Goal: Information Seeking & Learning: Find specific fact

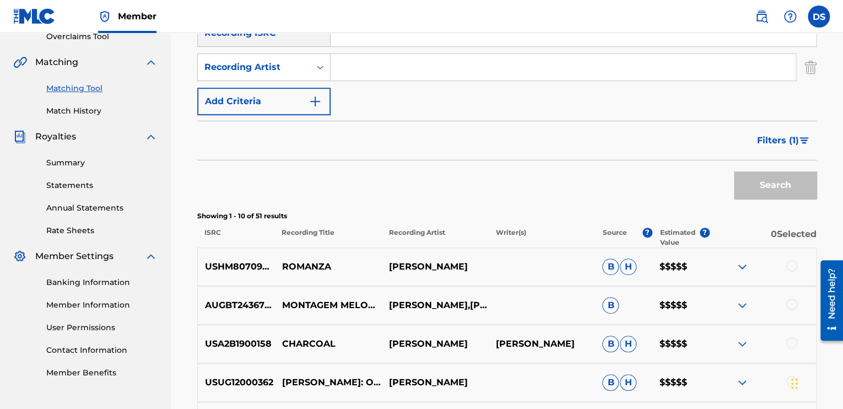
scroll to position [220, 0]
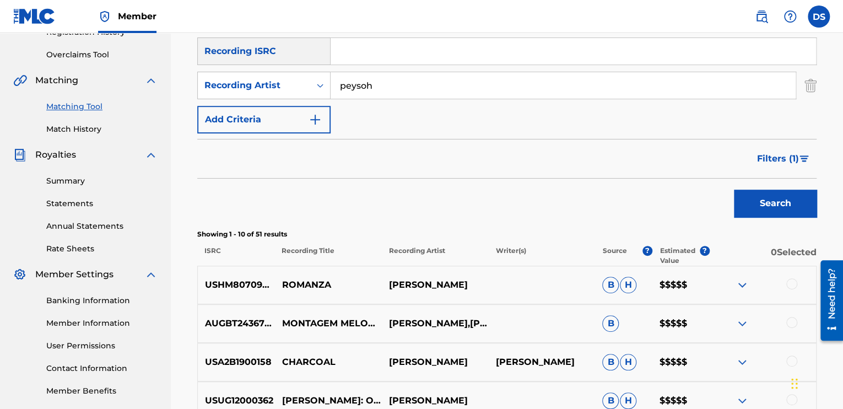
type input "peysoh"
click at [798, 194] on button "Search" at bounding box center [775, 203] width 83 height 28
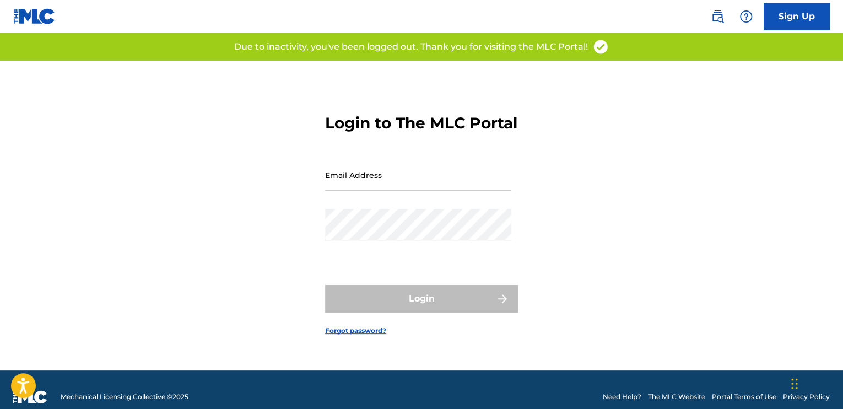
click at [356, 189] on input "Email Address" at bounding box center [418, 174] width 186 height 31
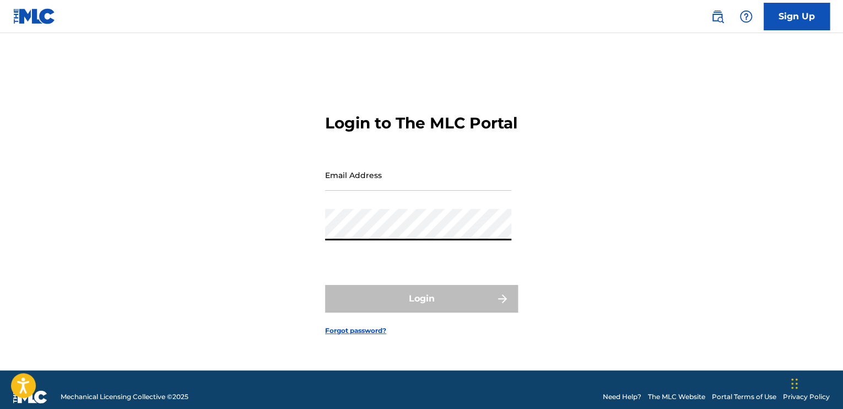
type input "[EMAIL_ADDRESS][DOMAIN_NAME]"
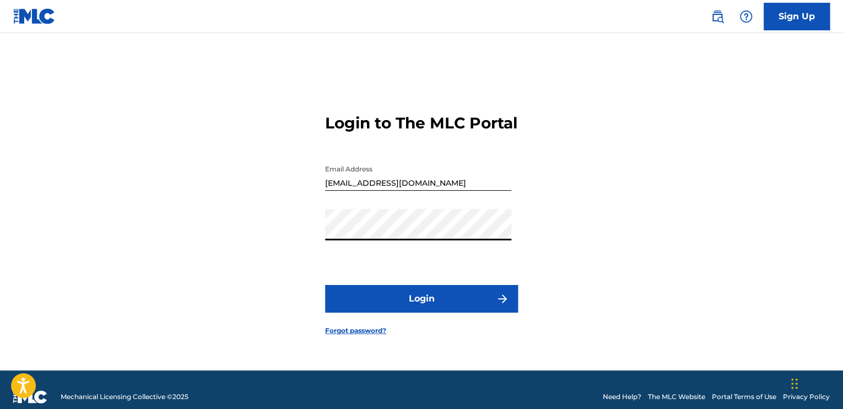
click at [443, 312] on button "Login" at bounding box center [421, 299] width 193 height 28
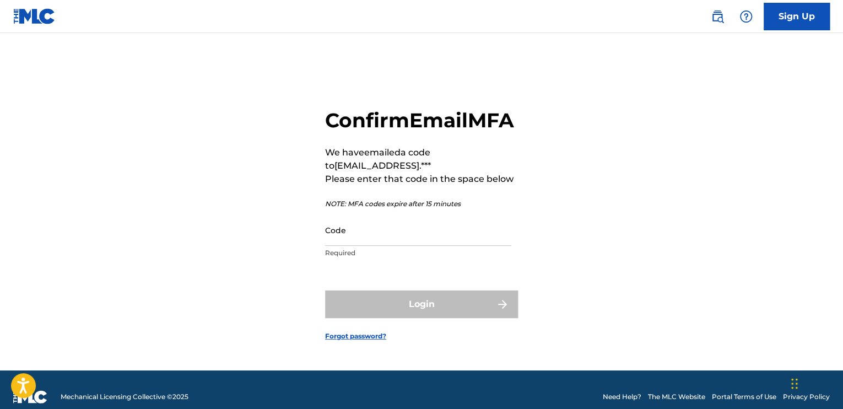
click at [363, 242] on input "Code" at bounding box center [418, 229] width 186 height 31
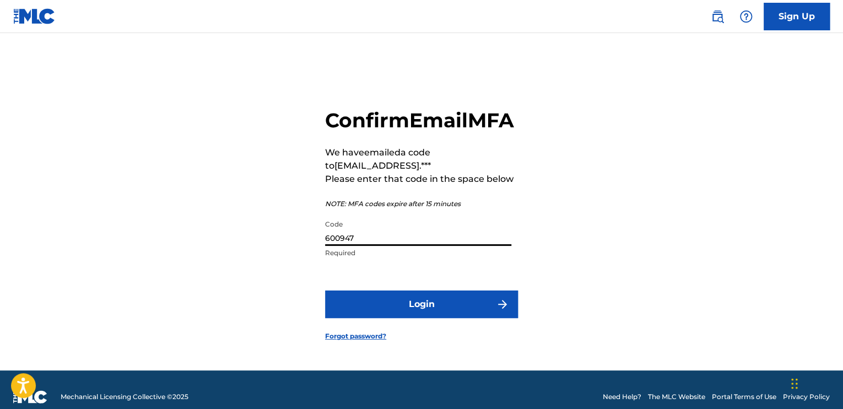
type input "600947"
click at [381, 316] on button "Login" at bounding box center [421, 304] width 193 height 28
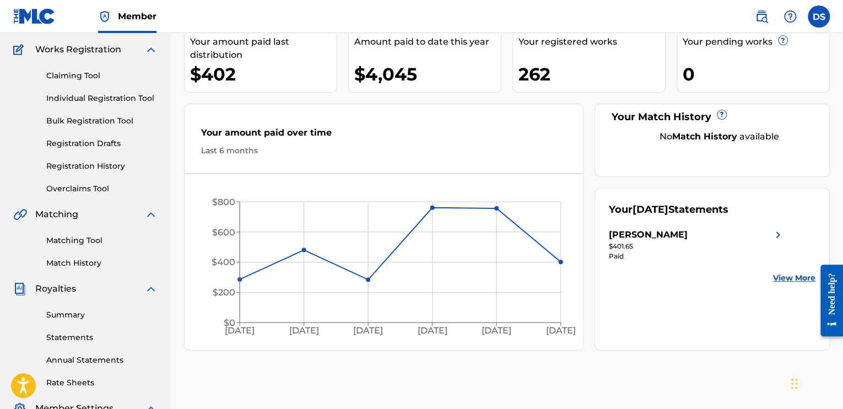
scroll to position [110, 0]
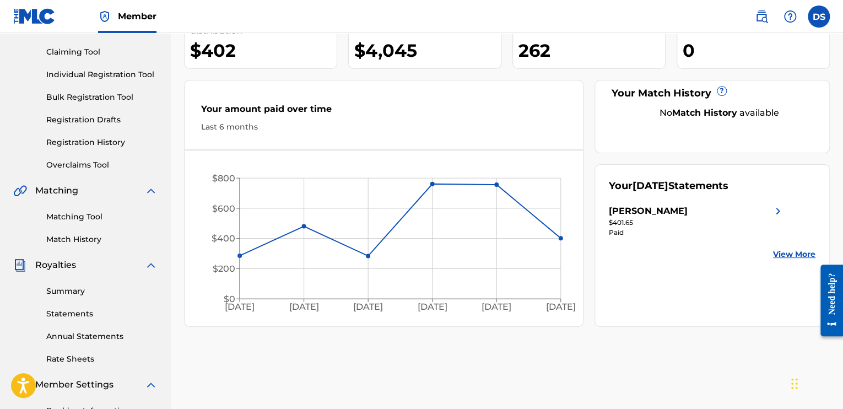
click at [72, 213] on link "Matching Tool" at bounding box center [101, 217] width 111 height 12
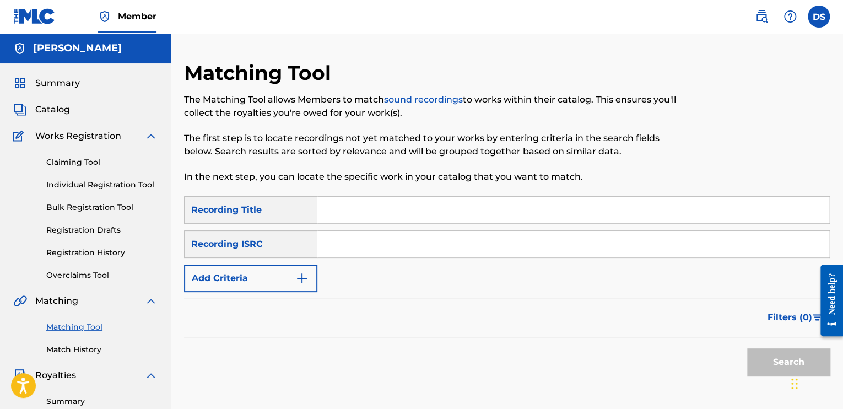
click at [252, 275] on button "Add Criteria" at bounding box center [250, 278] width 133 height 28
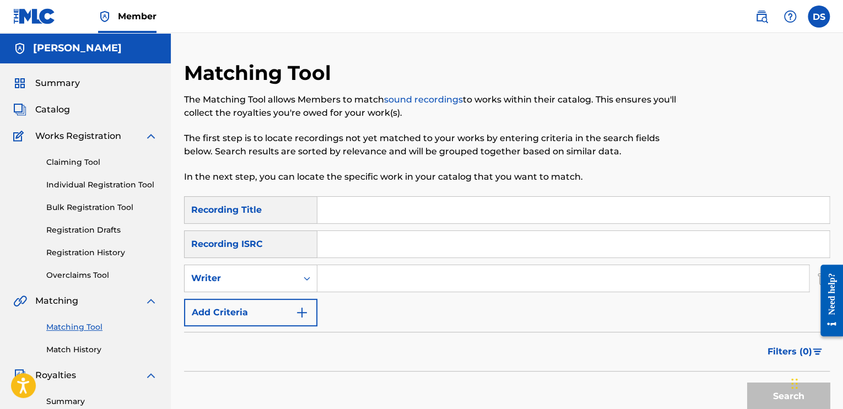
click at [252, 275] on div "Writer" at bounding box center [240, 277] width 99 height 13
click at [238, 311] on div "Recording Artist" at bounding box center [250, 306] width 132 height 28
click at [418, 275] on input "Search Form" at bounding box center [562, 278] width 491 height 26
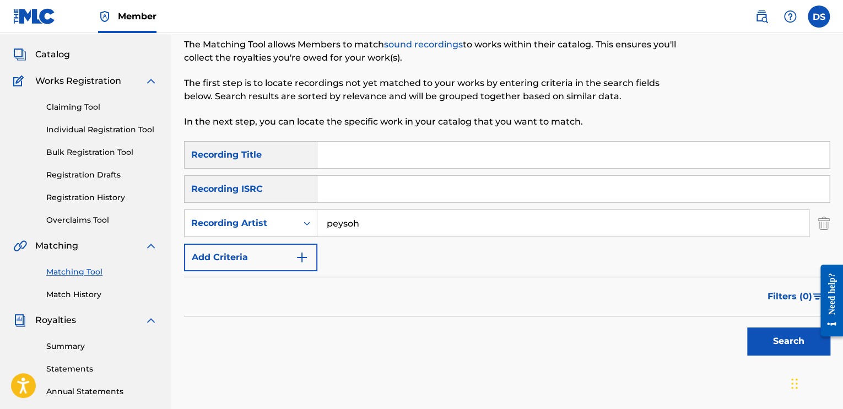
type input "peysoh"
click at [759, 339] on button "Search" at bounding box center [788, 341] width 83 height 28
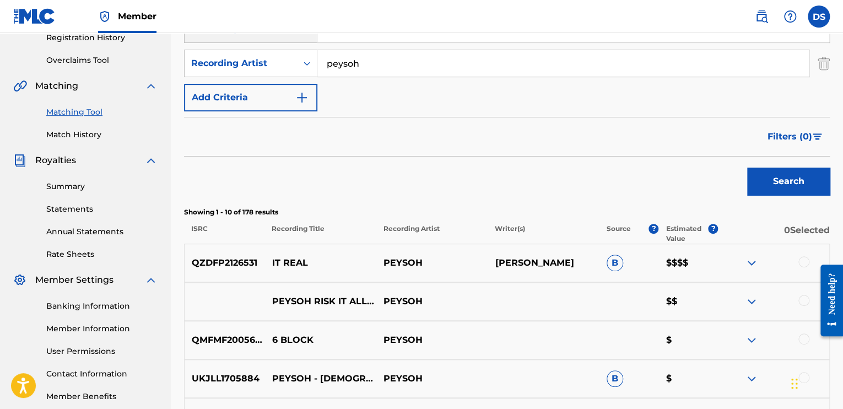
scroll to position [275, 0]
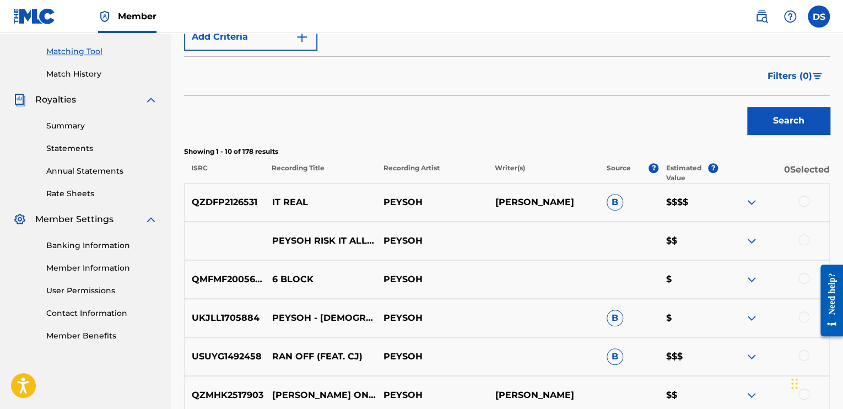
click at [807, 79] on span "Filters ( 0 )" at bounding box center [789, 75] width 45 height 13
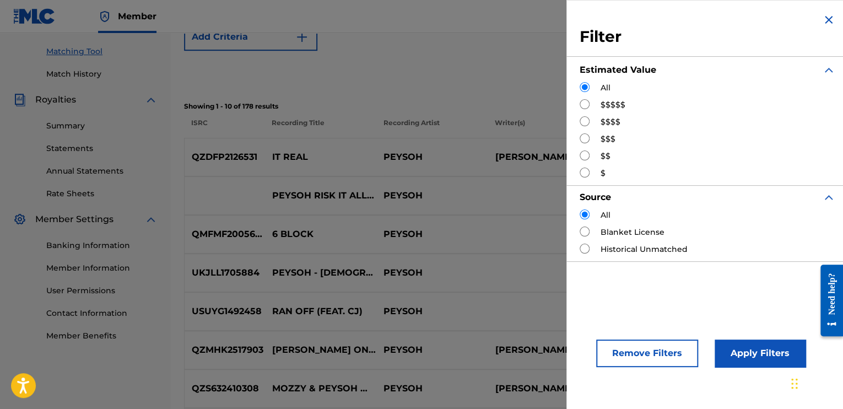
click at [583, 106] on input "Search Form" at bounding box center [584, 104] width 10 height 10
radio input "true"
click at [757, 354] on button "Apply Filters" at bounding box center [759, 353] width 91 height 28
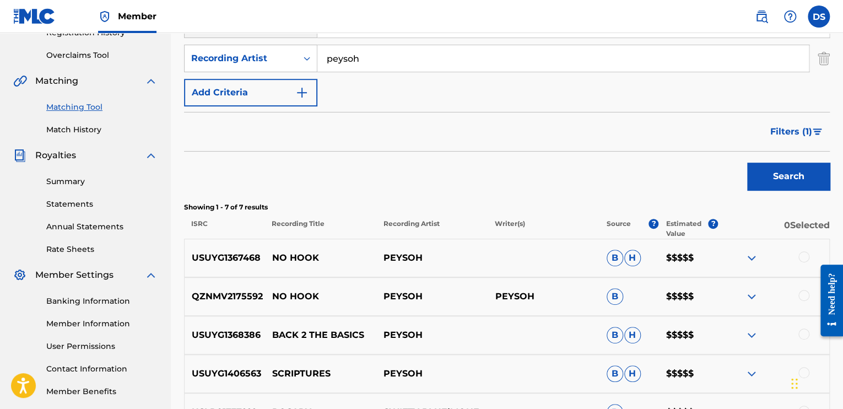
scroll to position [220, 0]
drag, startPoint x: 383, startPoint y: 62, endPoint x: 205, endPoint y: 69, distance: 177.5
click at [205, 69] on div "SearchWithCriteria8e9452d5-3cb5-49de-bc8b-4167e9468c3a Recording Artist peysoh" at bounding box center [506, 58] width 645 height 28
click at [747, 162] on button "Search" at bounding box center [788, 176] width 83 height 28
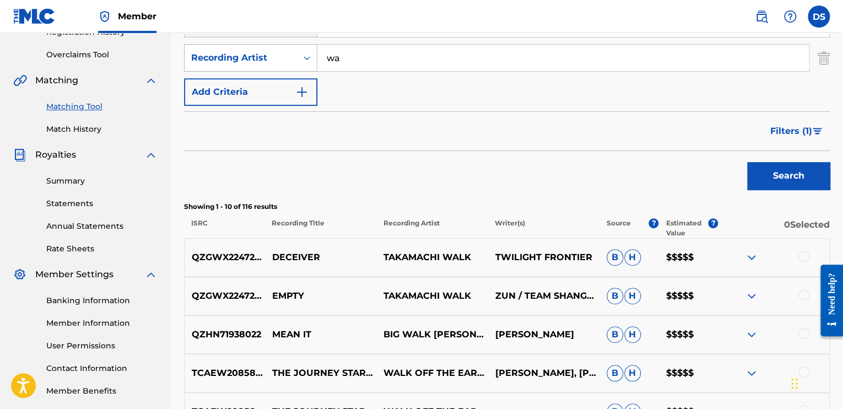
type input "w"
click at [747, 162] on button "Search" at bounding box center [788, 176] width 83 height 28
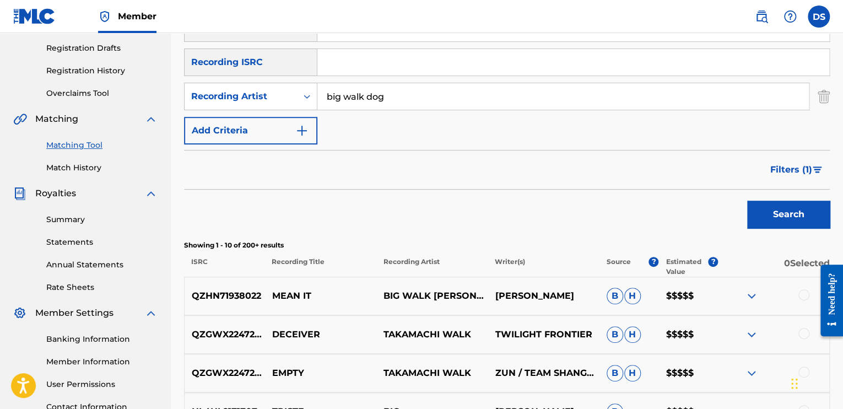
scroll to position [165, 0]
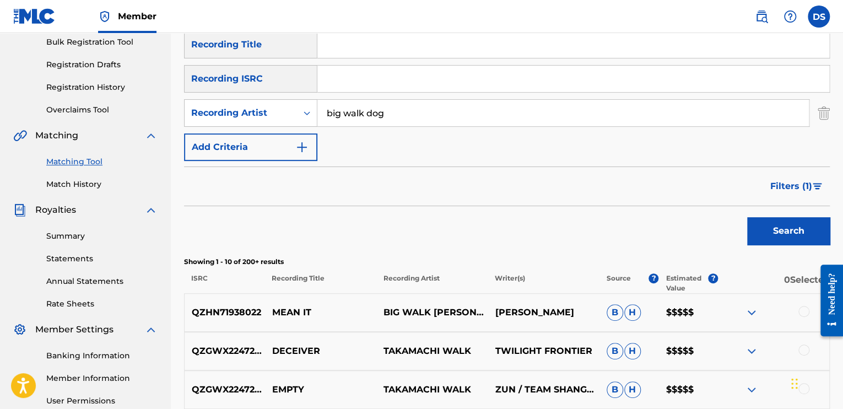
drag, startPoint x: 386, startPoint y: 116, endPoint x: 323, endPoint y: 121, distance: 62.9
click at [323, 121] on input "big walk dog" at bounding box center [562, 113] width 491 height 26
click at [345, 114] on input "big walk dog" at bounding box center [562, 113] width 491 height 26
click at [346, 116] on input "big walk dog" at bounding box center [562, 113] width 491 height 26
click at [366, 111] on input "bigwalk dog" at bounding box center [562, 113] width 491 height 26
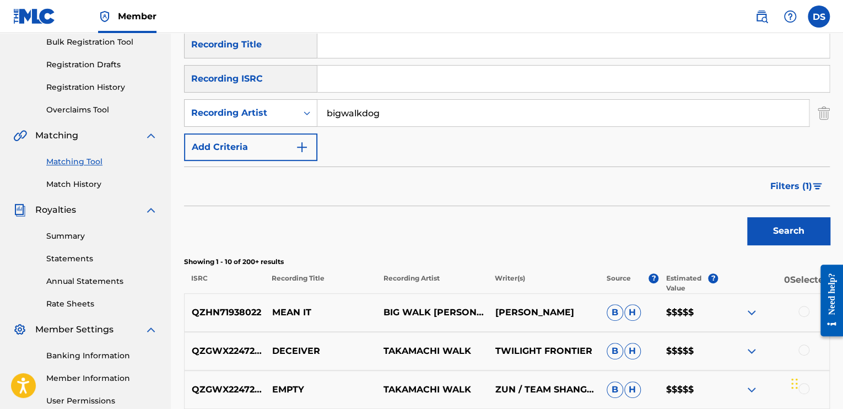
type input "bigwalkdog"
click at [747, 217] on button "Search" at bounding box center [788, 231] width 83 height 28
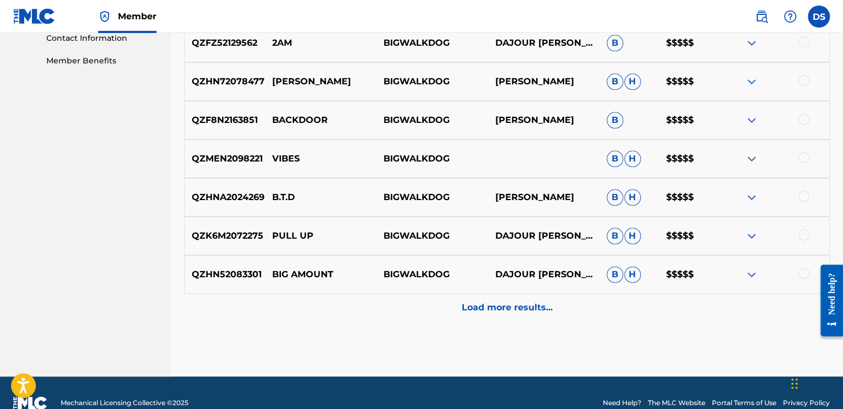
scroll to position [551, 0]
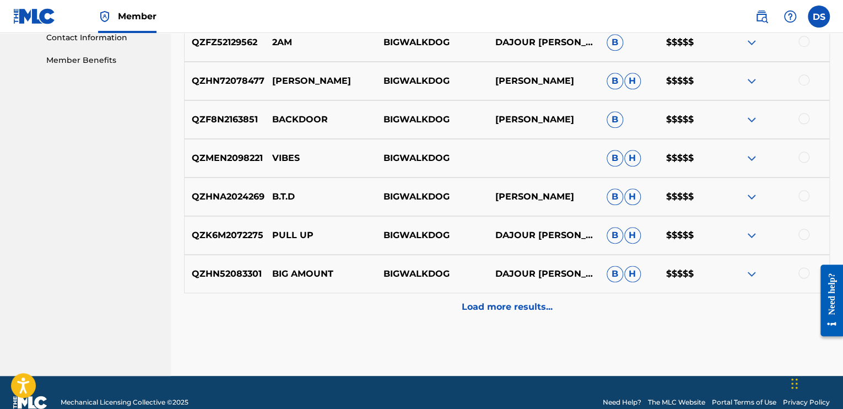
click at [543, 308] on p "Load more results..." at bounding box center [506, 306] width 91 height 13
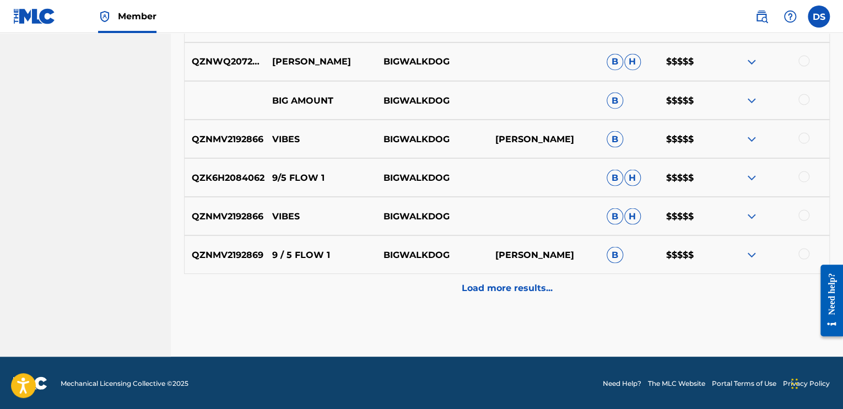
click at [544, 284] on p "Load more results..." at bounding box center [506, 287] width 91 height 13
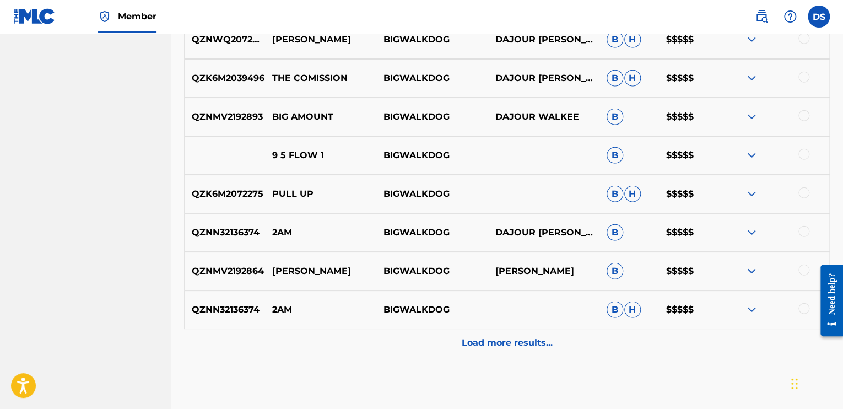
click at [517, 345] on p "Load more results..." at bounding box center [506, 342] width 91 height 13
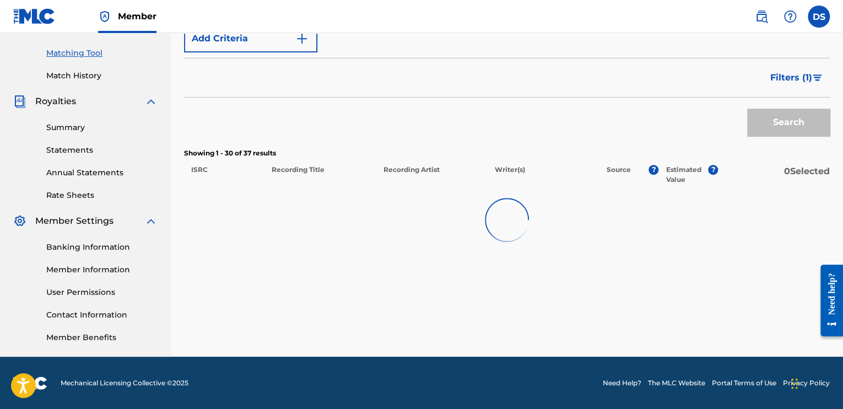
scroll to position [1286, 0]
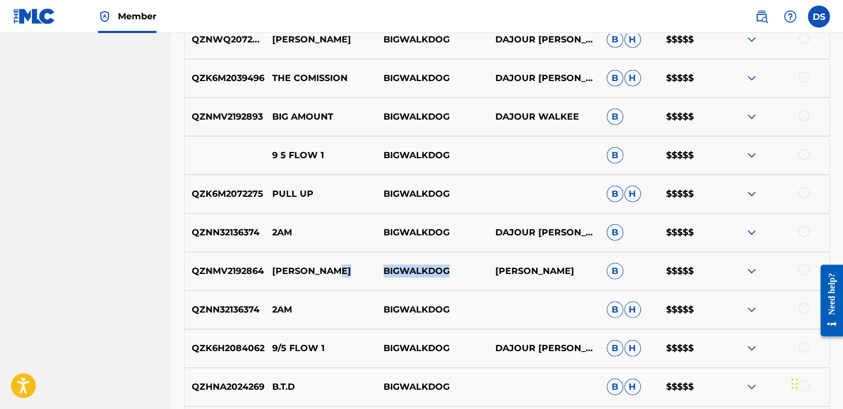
drag, startPoint x: 450, startPoint y: 271, endPoint x: 373, endPoint y: 275, distance: 77.2
click at [373, 275] on div "QZNMV2192864 [PERSON_NAME] BIGWALKDOG [PERSON_NAME] B $$$$$" at bounding box center [506, 271] width 645 height 39
copy div "BIGWALKDOG"
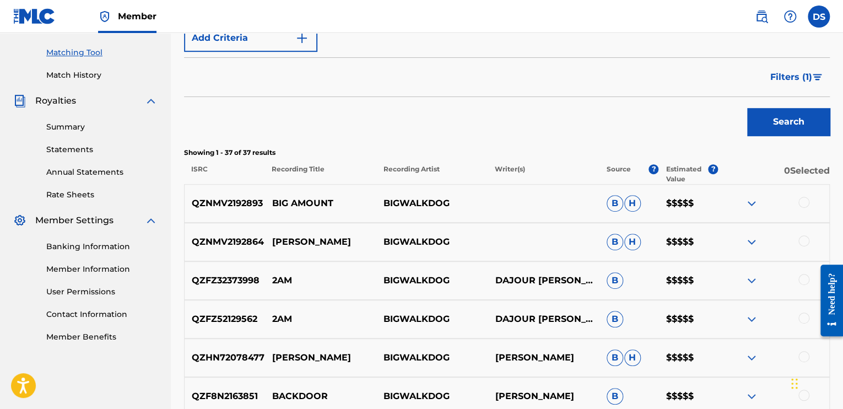
scroll to position [317, 0]
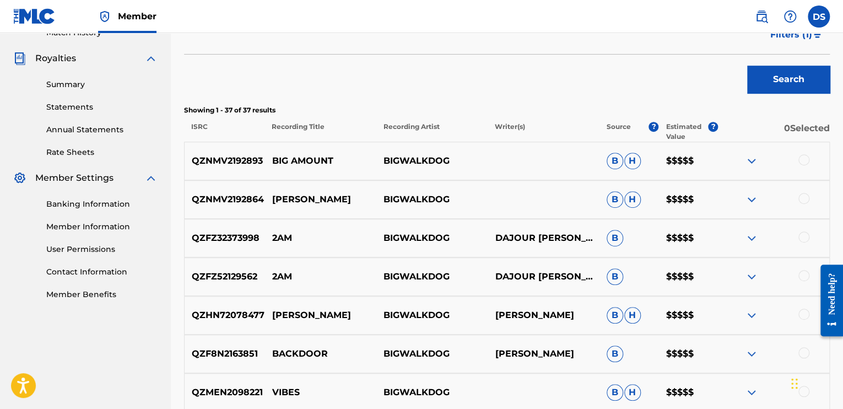
click at [453, 86] on div "Search" at bounding box center [506, 77] width 645 height 44
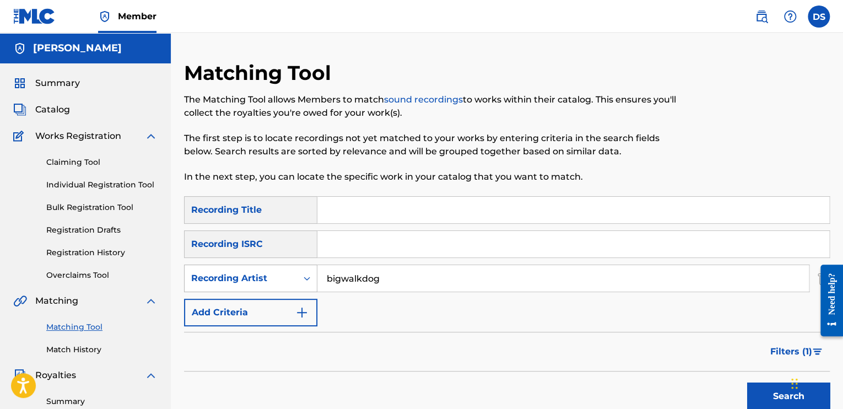
drag, startPoint x: 392, startPoint y: 279, endPoint x: 266, endPoint y: 280, distance: 125.6
click at [266, 280] on div "SearchWithCriteria8e9452d5-3cb5-49de-bc8b-4167e9468c3a Recording Artist bigwalk…" at bounding box center [506, 278] width 645 height 28
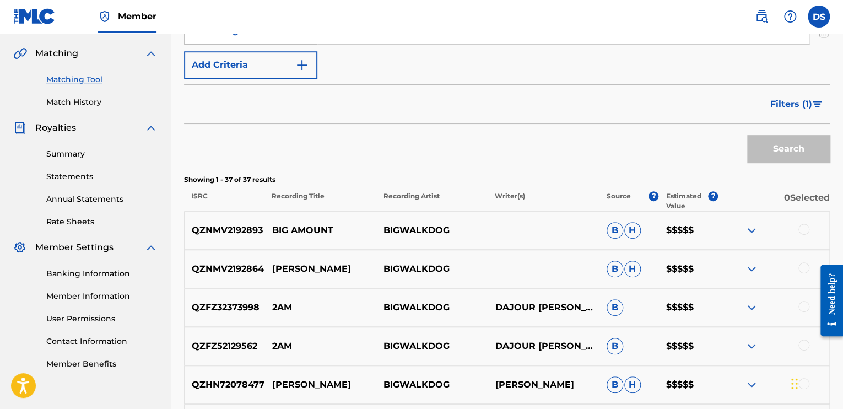
scroll to position [275, 0]
